Goal: Find specific page/section: Find specific page/section

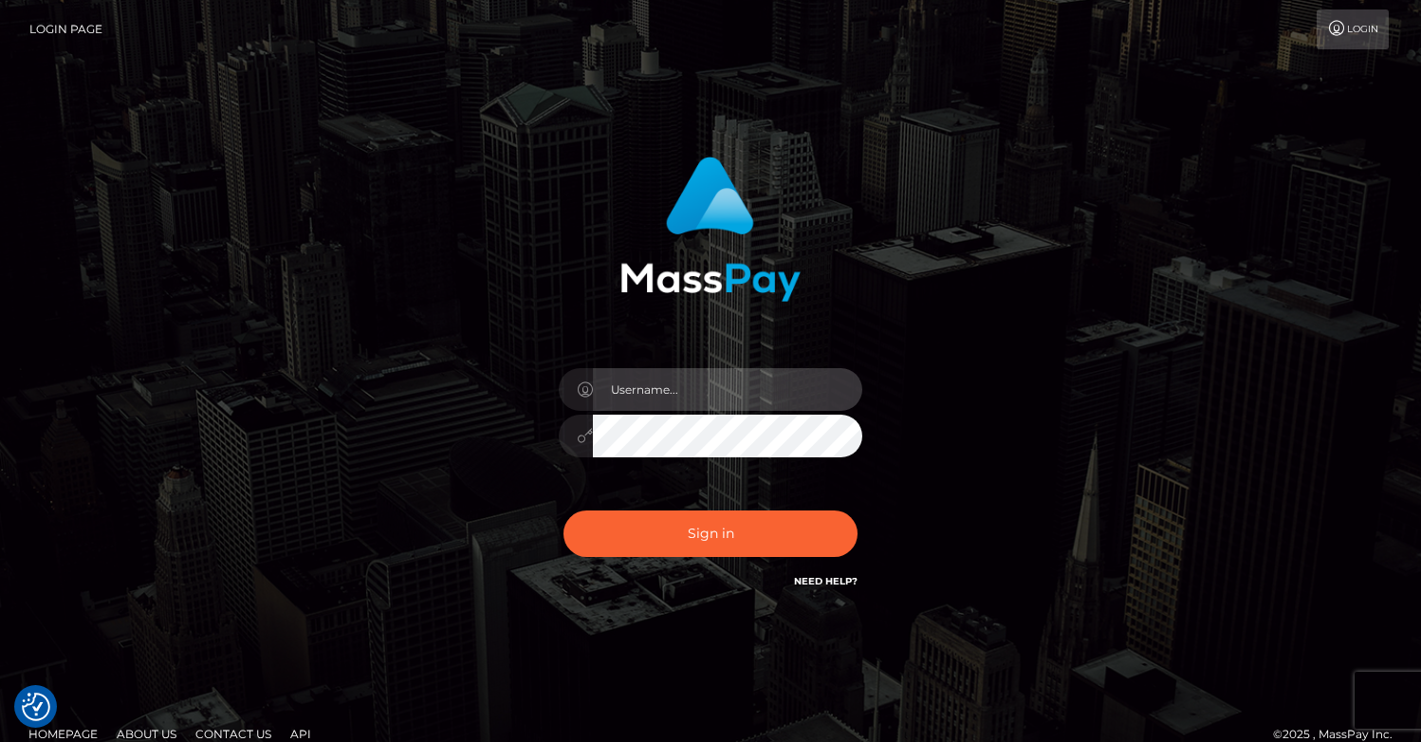
click at [678, 394] on input "text" at bounding box center [727, 389] width 269 height 43
type input "oli.fanvue"
click at [712, 402] on input "text" at bounding box center [727, 389] width 269 height 43
type input "oli.fanvue"
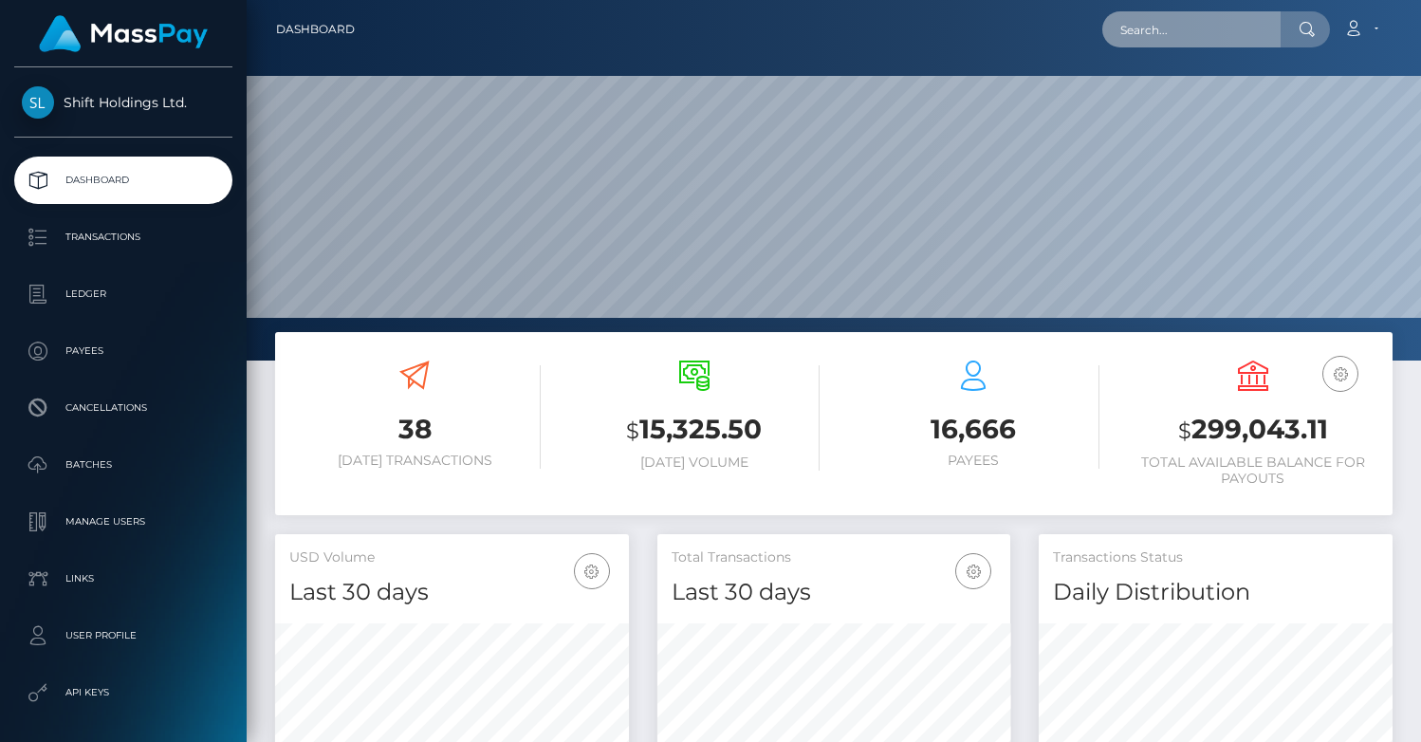
scroll to position [336, 354]
click at [1209, 31] on input "text" at bounding box center [1191, 29] width 178 height 36
paste input "marygfecteau@icloud.com"
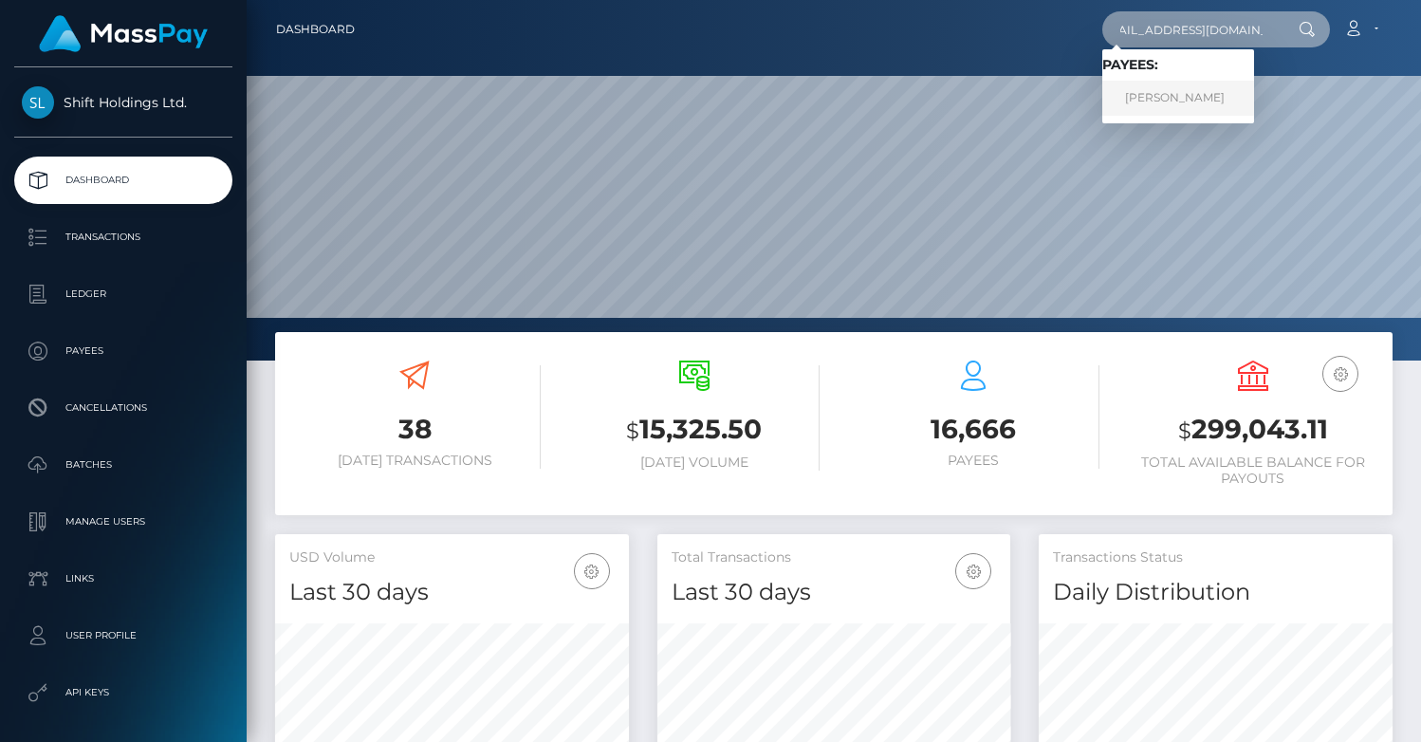
type input "marygfecteau@icloud.com"
click at [1185, 92] on link "KATHERINE M FECTEAU" at bounding box center [1178, 98] width 152 height 35
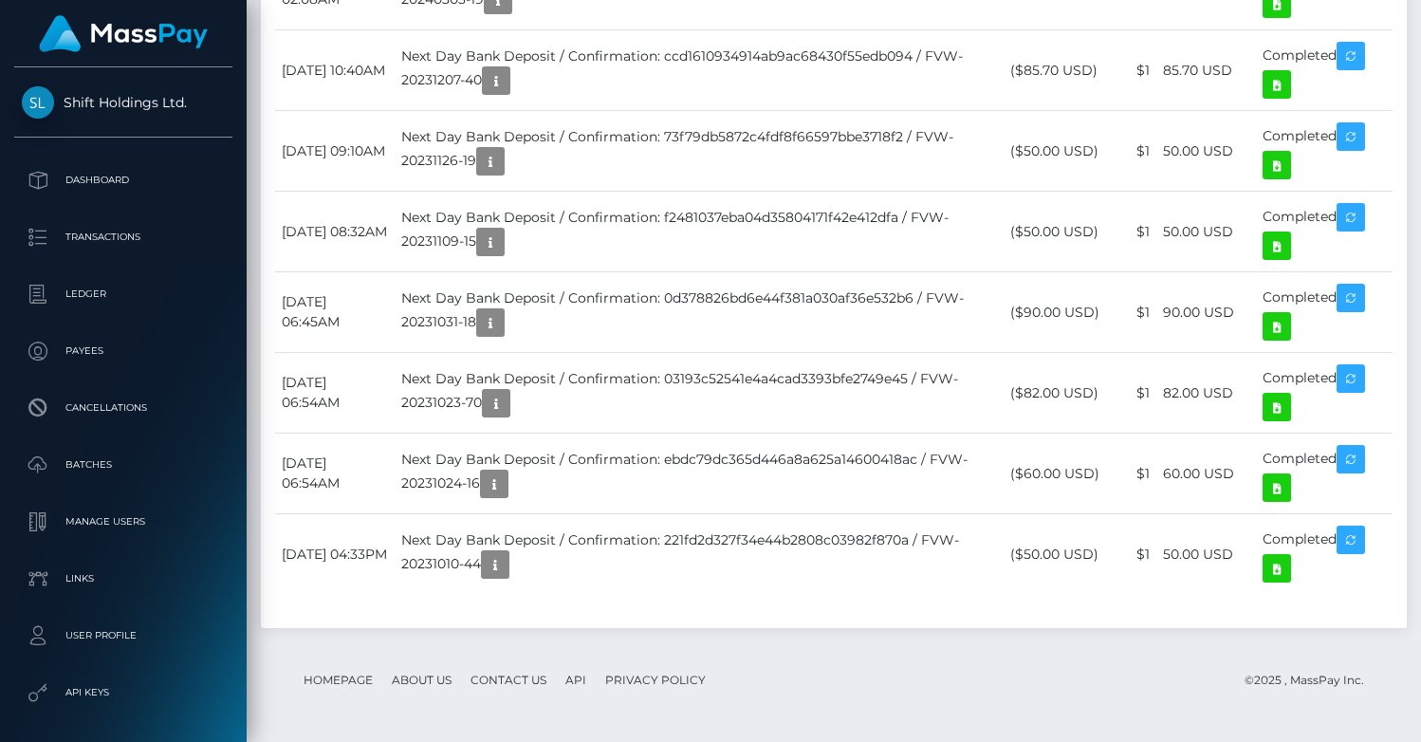
scroll to position [4394, 0]
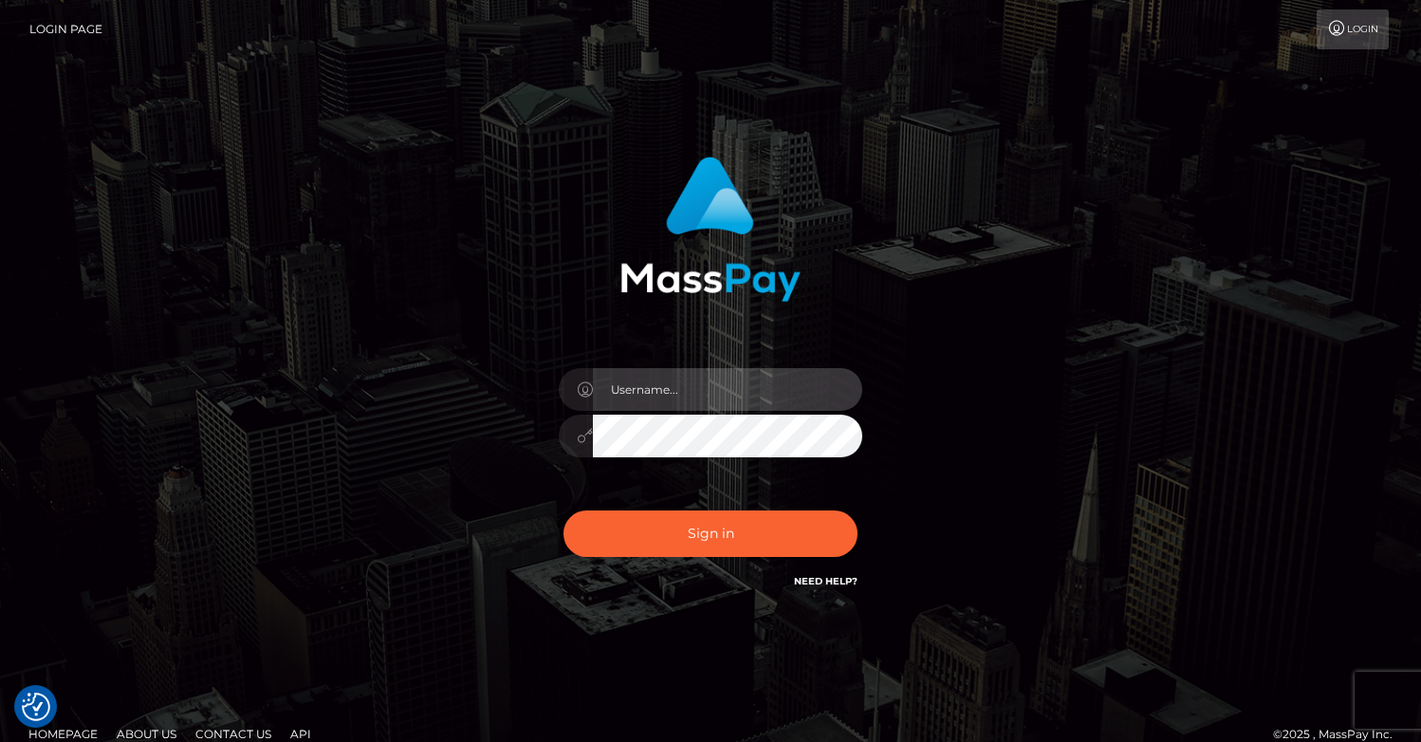
click at [674, 398] on input "text" at bounding box center [727, 389] width 269 height 43
type input "oli.fanvue"
click at [675, 386] on input "text" at bounding box center [727, 389] width 269 height 43
type input "oli.fanvue"
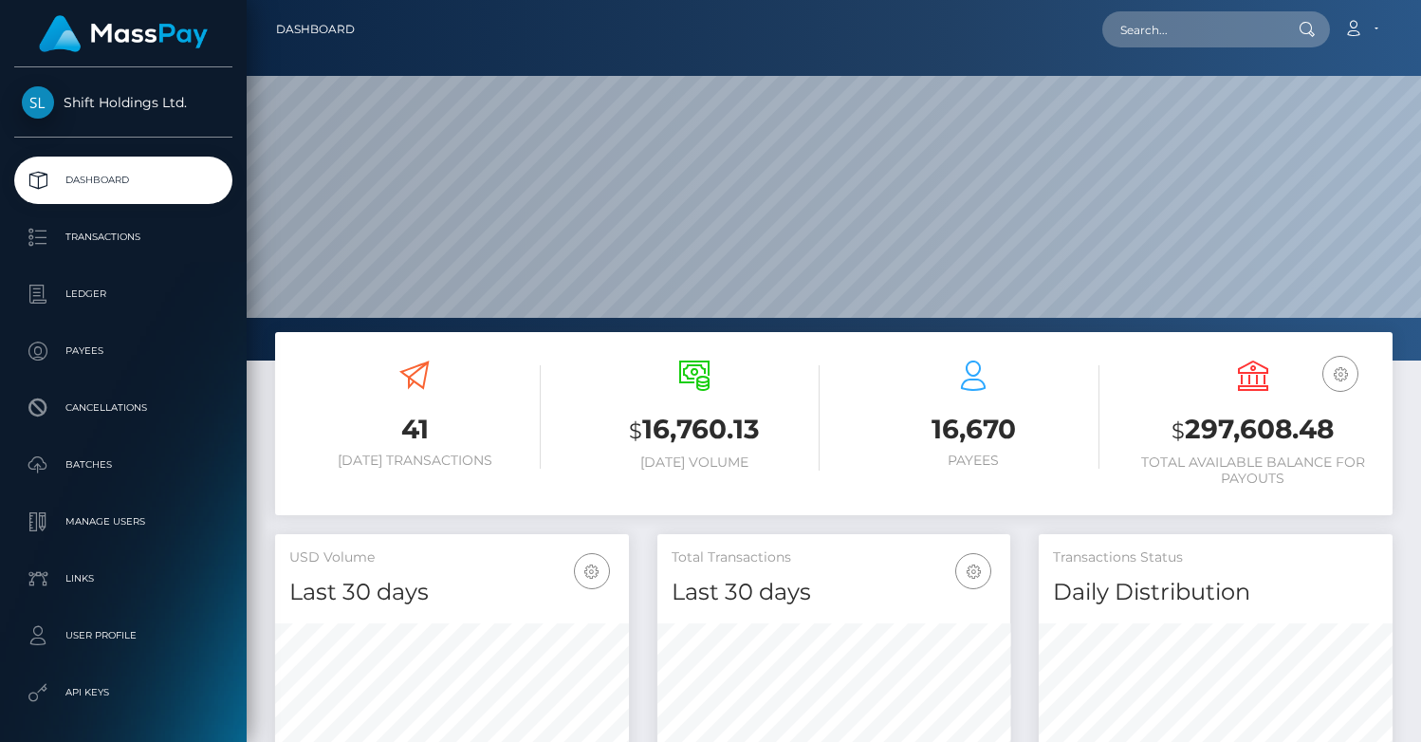
scroll to position [336, 354]
click at [1194, 27] on input "text" at bounding box center [1191, 29] width 178 height 36
paste input "lucillaflrs@gmail.com"
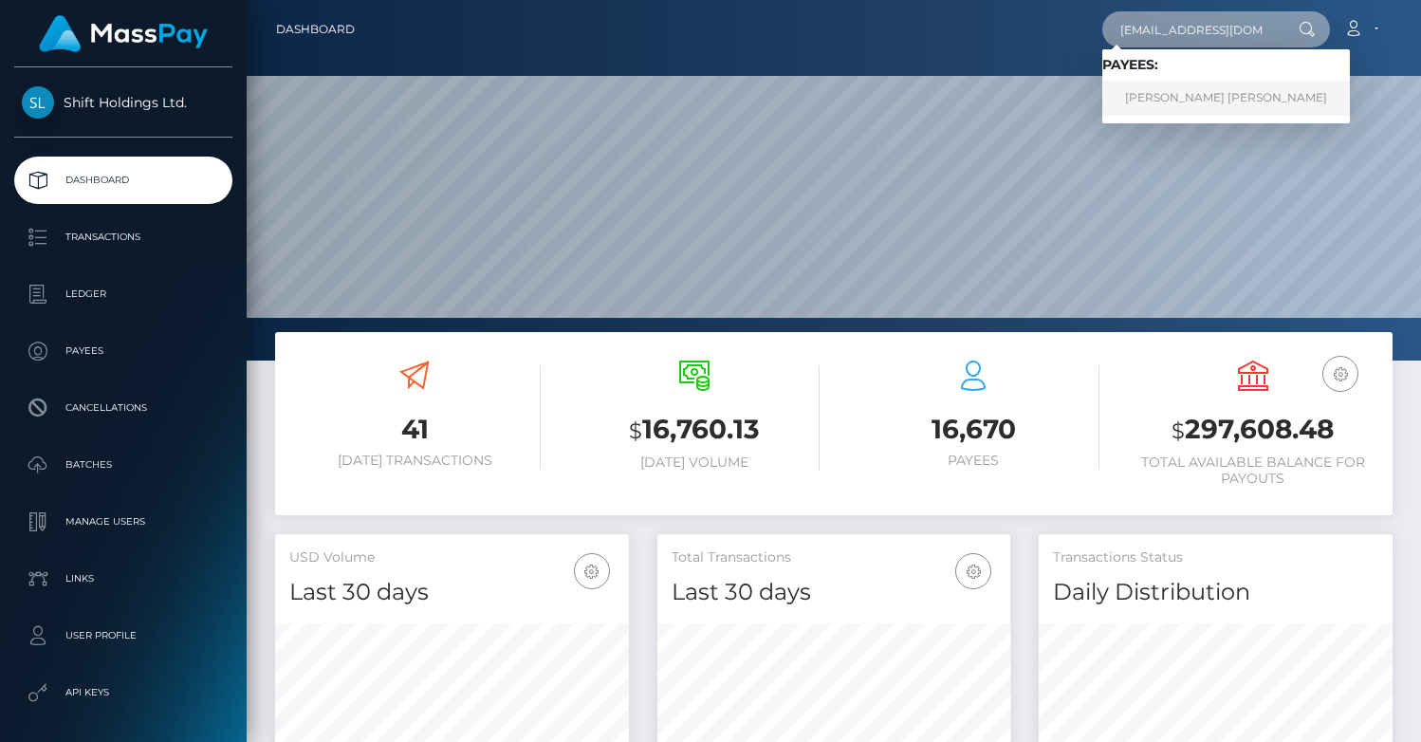
type input "lucillaflrs@gmail.com"
click at [1194, 87] on link "PIERRE CAMILLE ROBERT GARCIA" at bounding box center [1226, 98] width 248 height 35
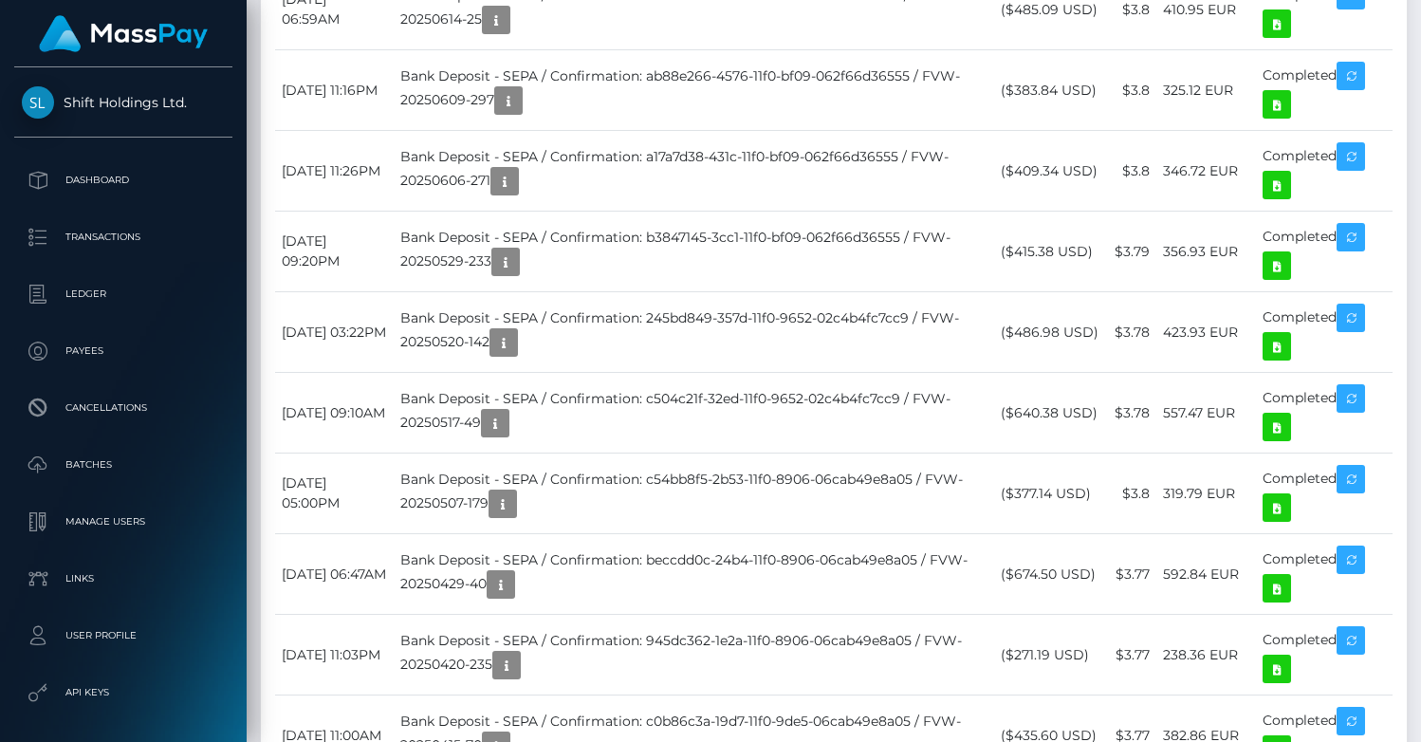
scroll to position [3359, 0]
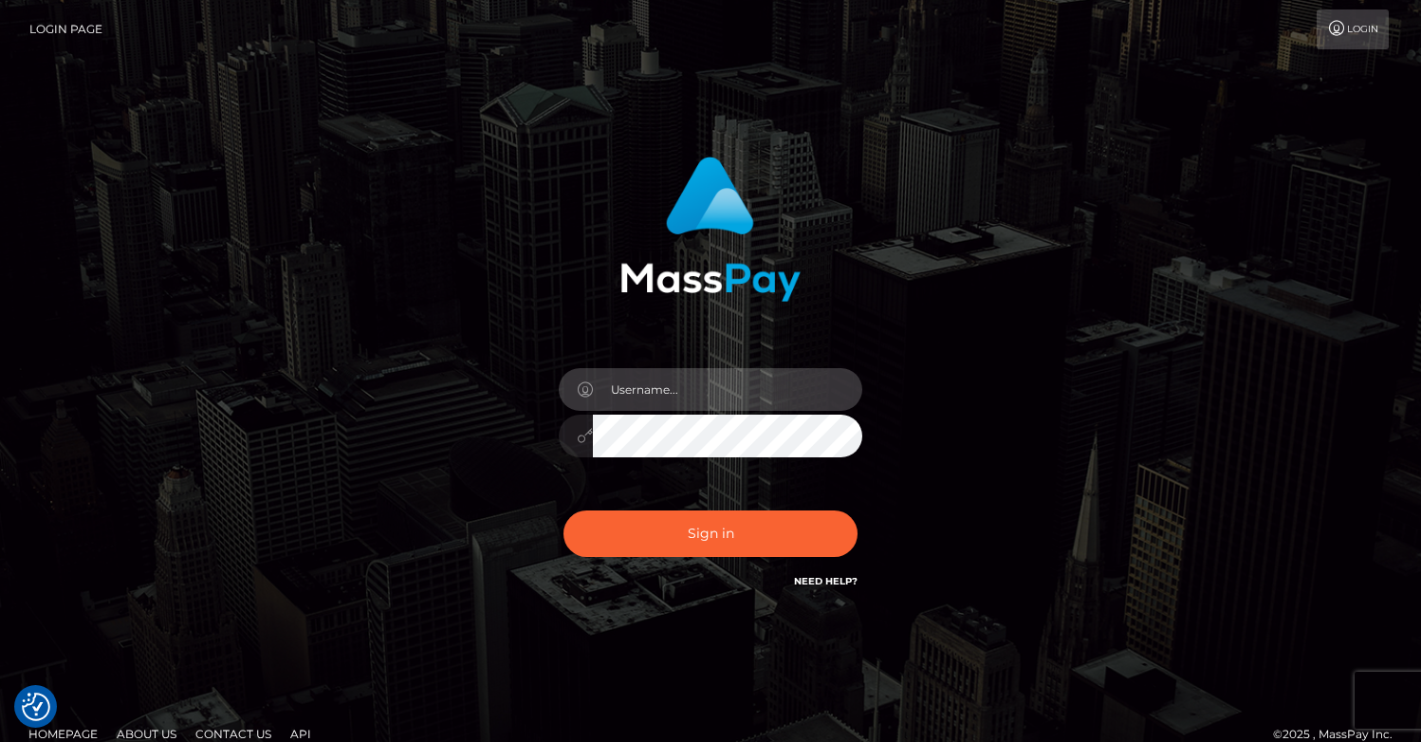
click at [726, 399] on input "text" at bounding box center [727, 389] width 269 height 43
type input "oli.fanvue"
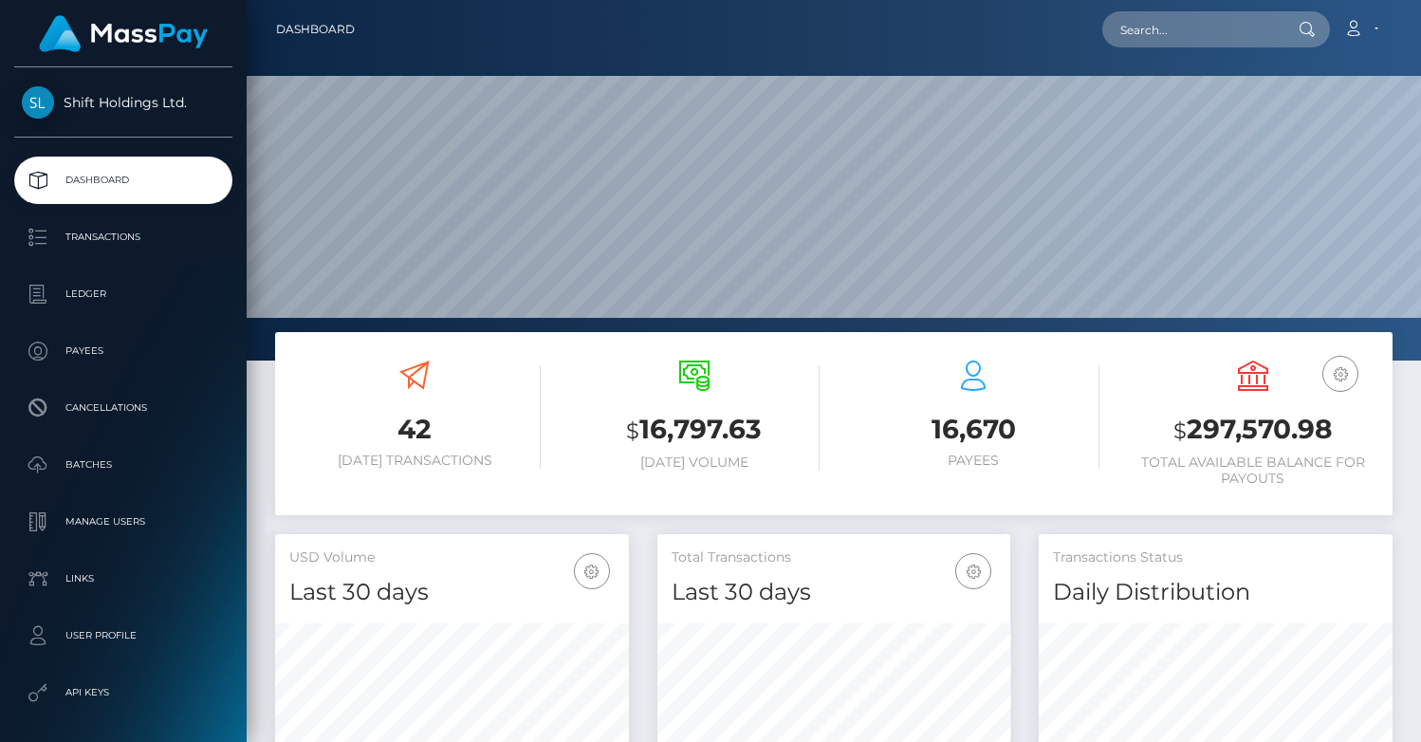
scroll to position [336, 354]
click at [1184, 31] on input "text" at bounding box center [1191, 29] width 178 height 36
paste input "pierrbusiness.contact@gmail.com"
click at [1149, 32] on input "pierrbusiness.contact@gmail.com" at bounding box center [1191, 29] width 178 height 36
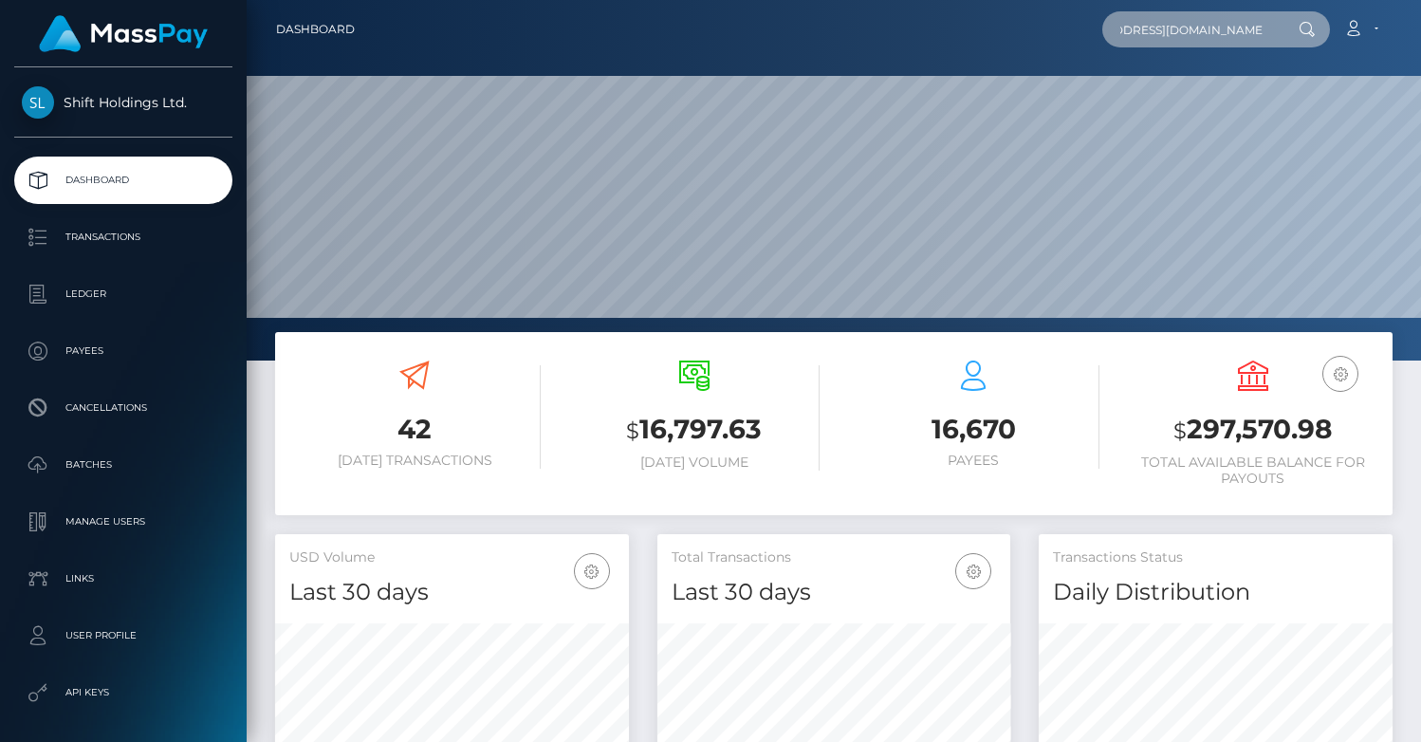
scroll to position [0, 62]
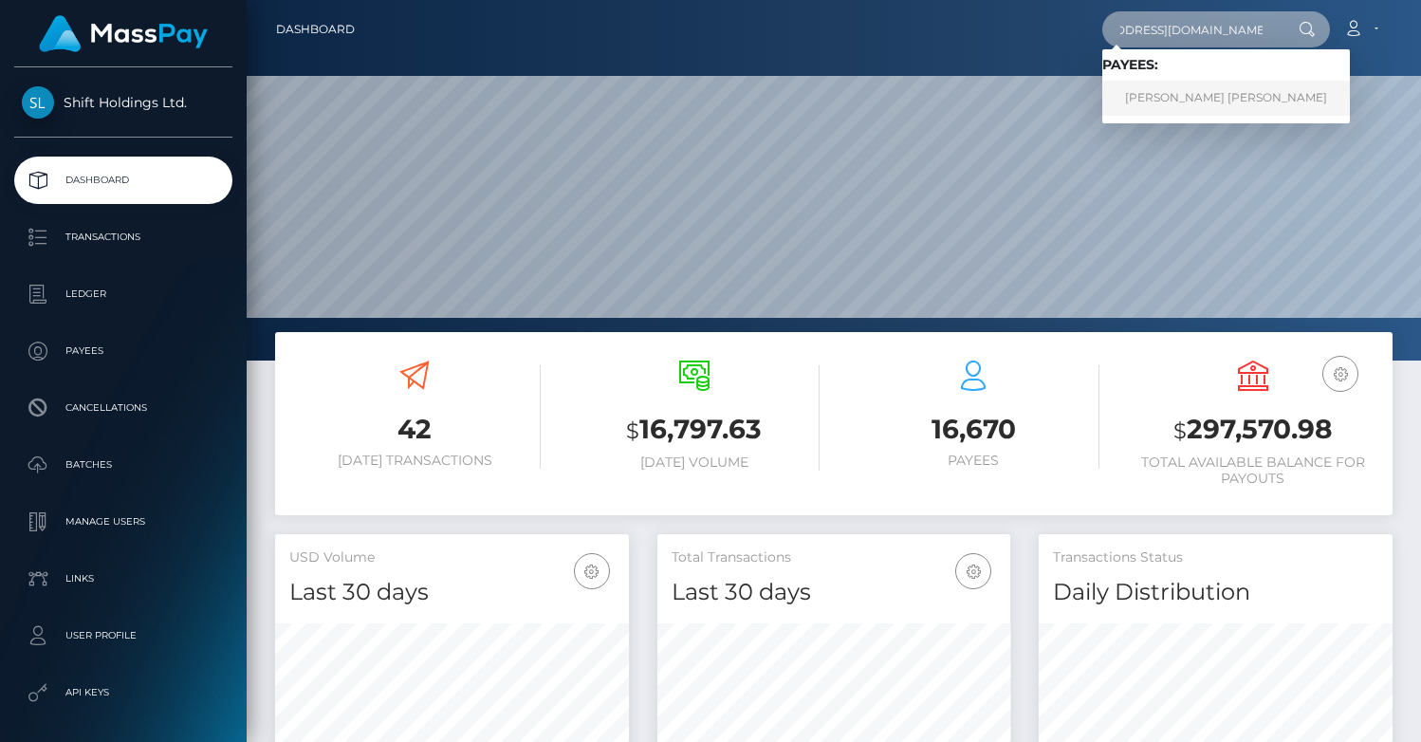
type input "[EMAIL_ADDRESS][DOMAIN_NAME]"
click at [1226, 101] on link "PIERRE CAMILLE ROBERT GARCIA" at bounding box center [1226, 98] width 248 height 35
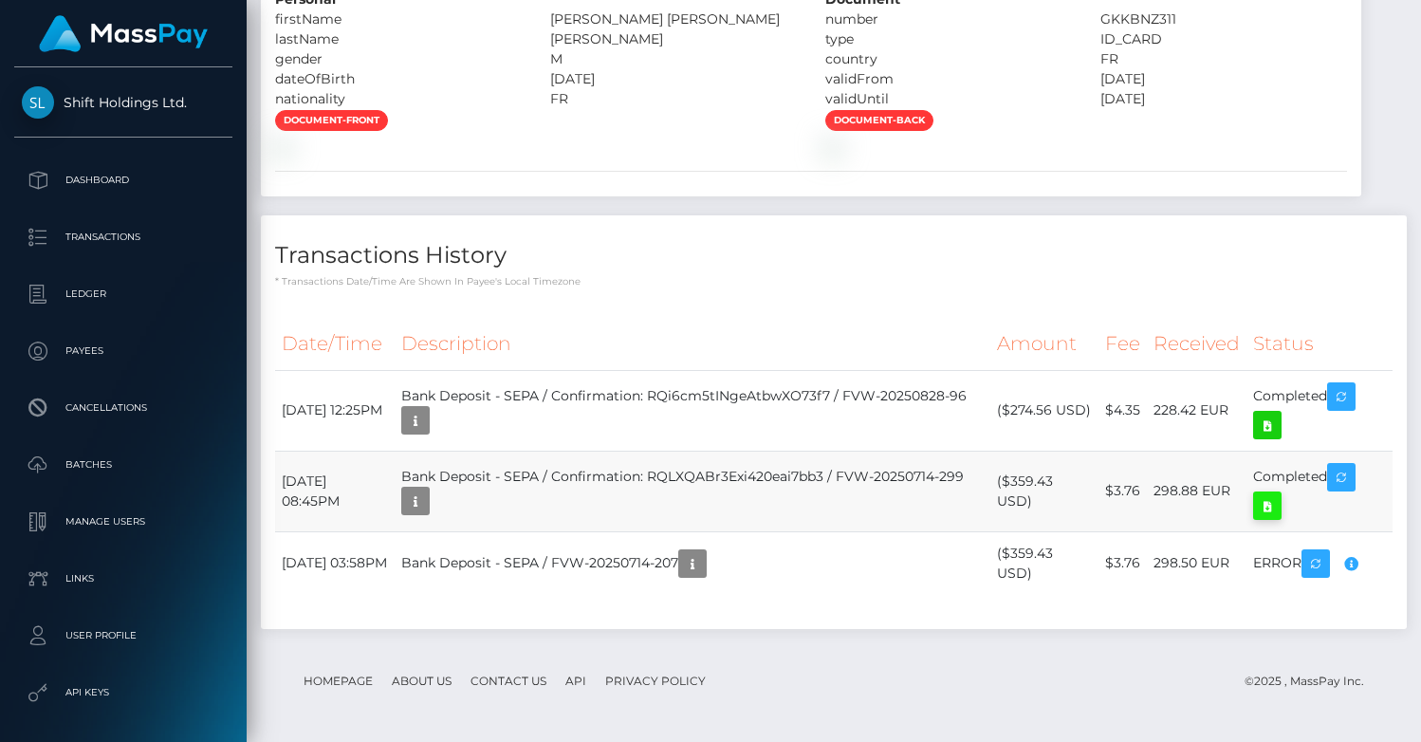
scroll to position [2083, 0]
click at [1268, 505] on icon at bounding box center [1267, 506] width 23 height 24
click at [1268, 426] on icon at bounding box center [1267, 426] width 23 height 24
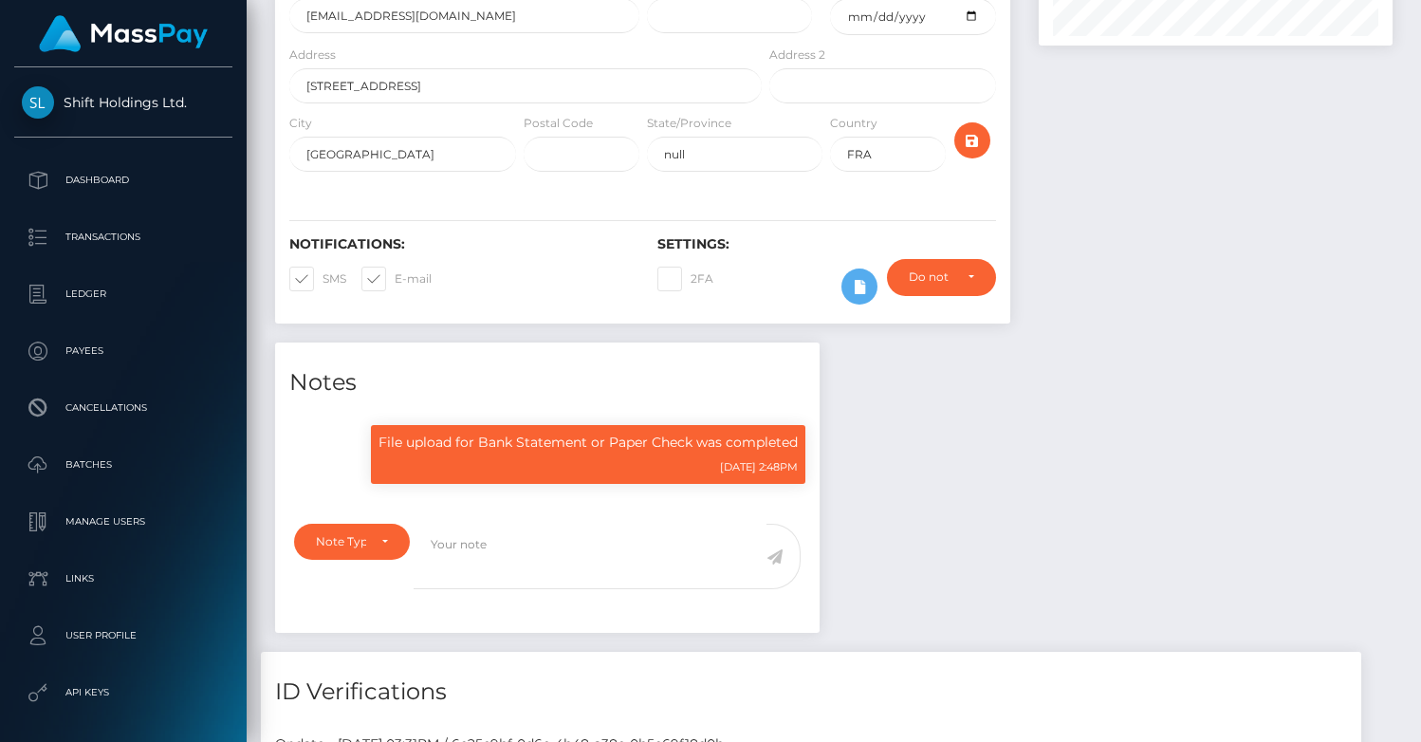
scroll to position [0, 0]
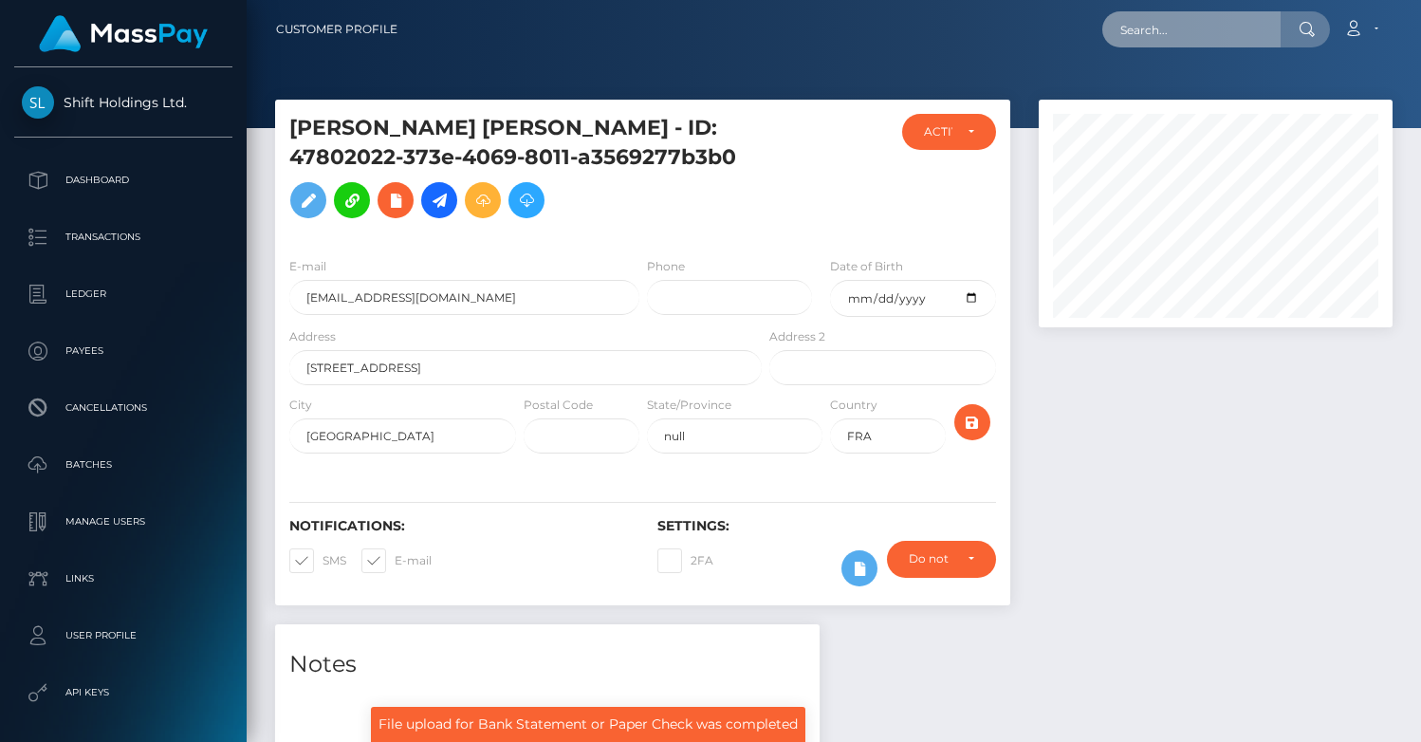
click at [1165, 30] on input "text" at bounding box center [1191, 29] width 178 height 36
paste input "[EMAIL_ADDRESS][DOMAIN_NAME]"
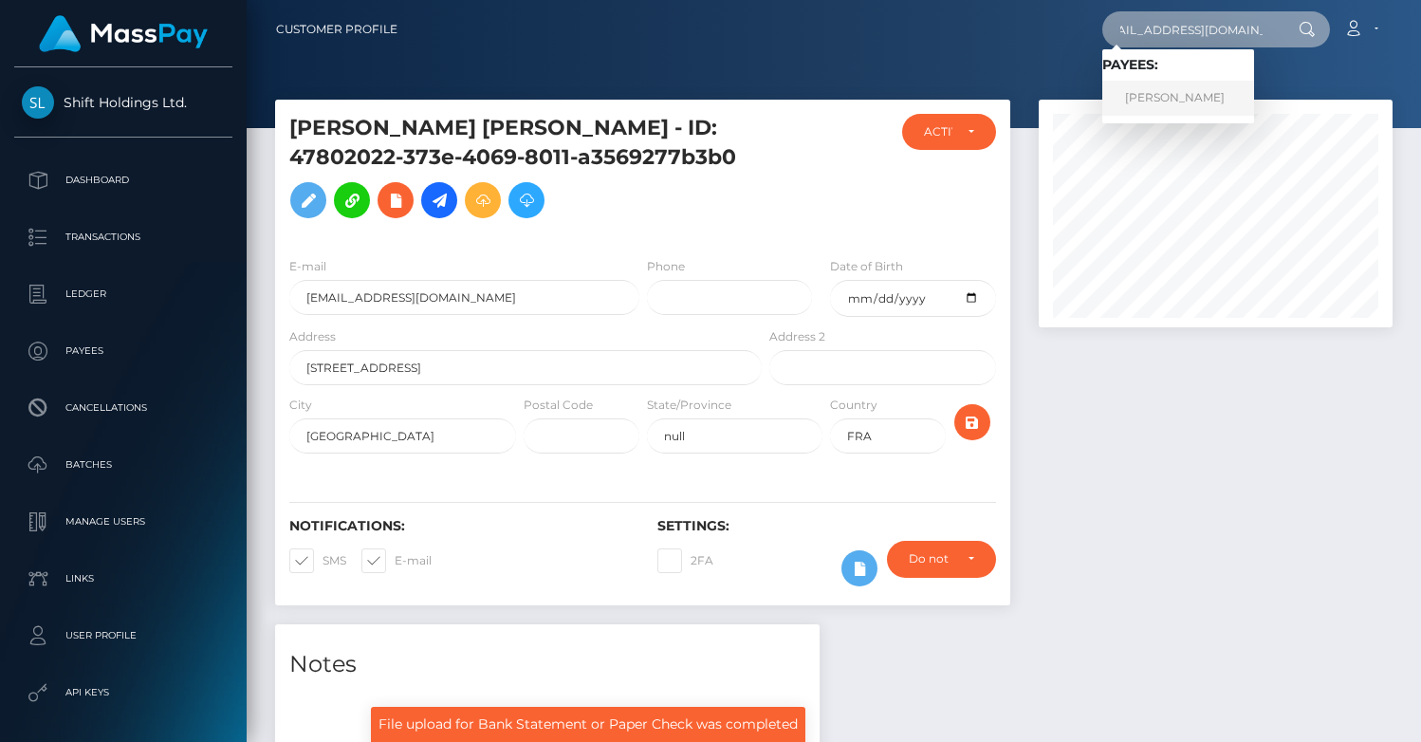
type input "[EMAIL_ADDRESS][DOMAIN_NAME]"
click at [1210, 98] on link "[PERSON_NAME]" at bounding box center [1178, 98] width 152 height 35
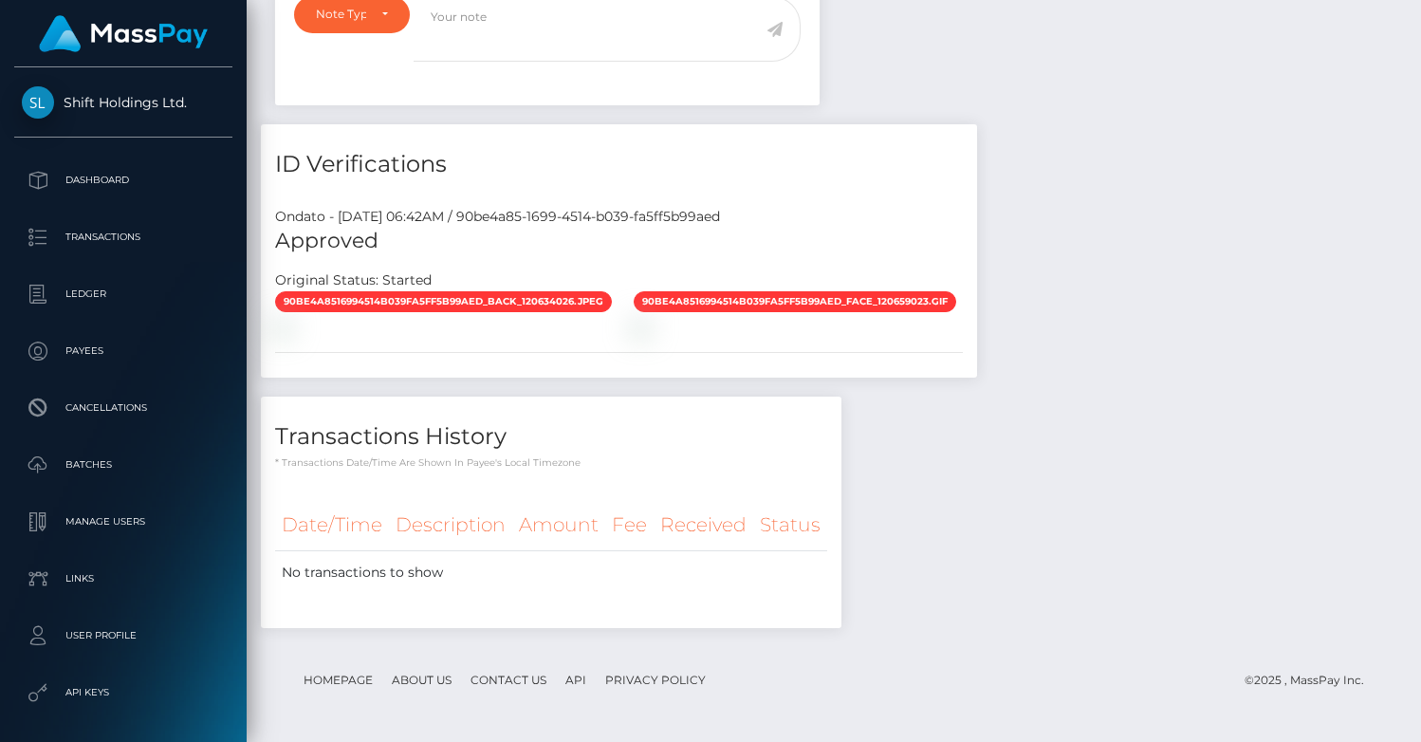
scroll to position [228, 354]
drag, startPoint x: 1056, startPoint y: 153, endPoint x: 1092, endPoint y: 95, distance: 68.2
click at [1069, 131] on div "Notes Note Type Compliance Clear Compliance General Note Type" at bounding box center [834, 271] width 1146 height 754
